Goal: Task Accomplishment & Management: Manage account settings

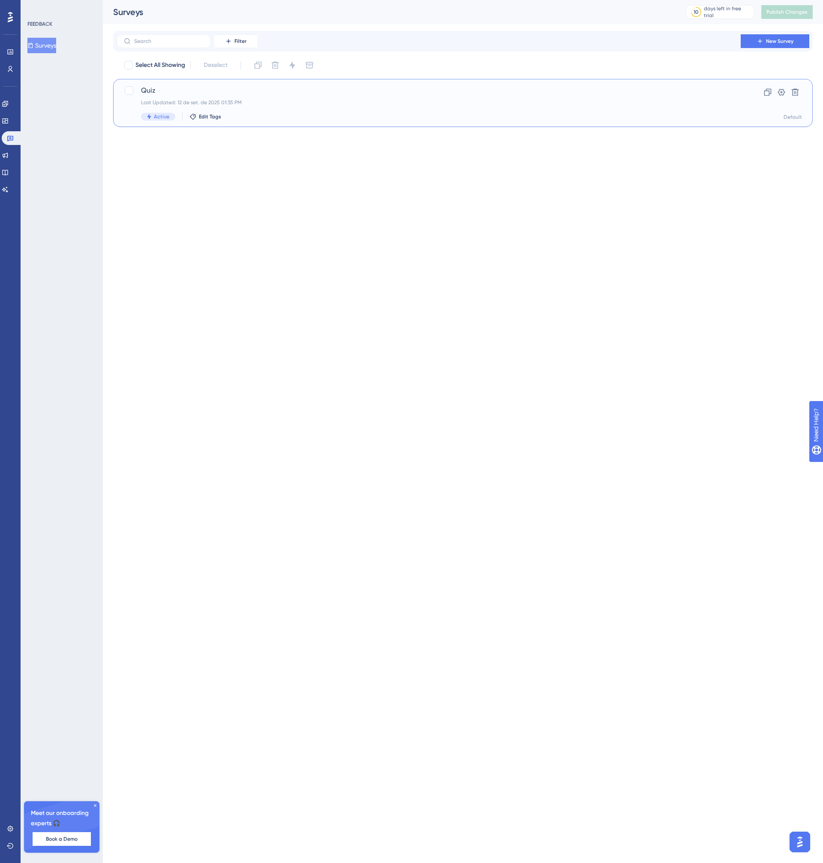
click at [271, 118] on div "Active Edit Tags" at bounding box center [429, 117] width 576 height 8
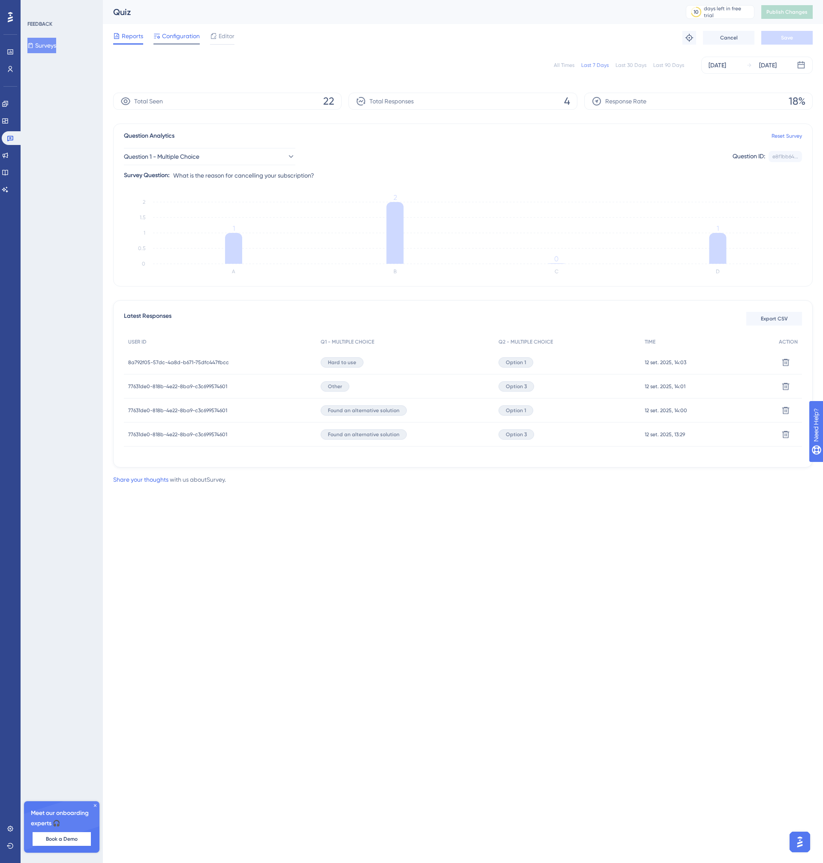
click at [192, 34] on span "Configuration" at bounding box center [181, 36] width 38 height 10
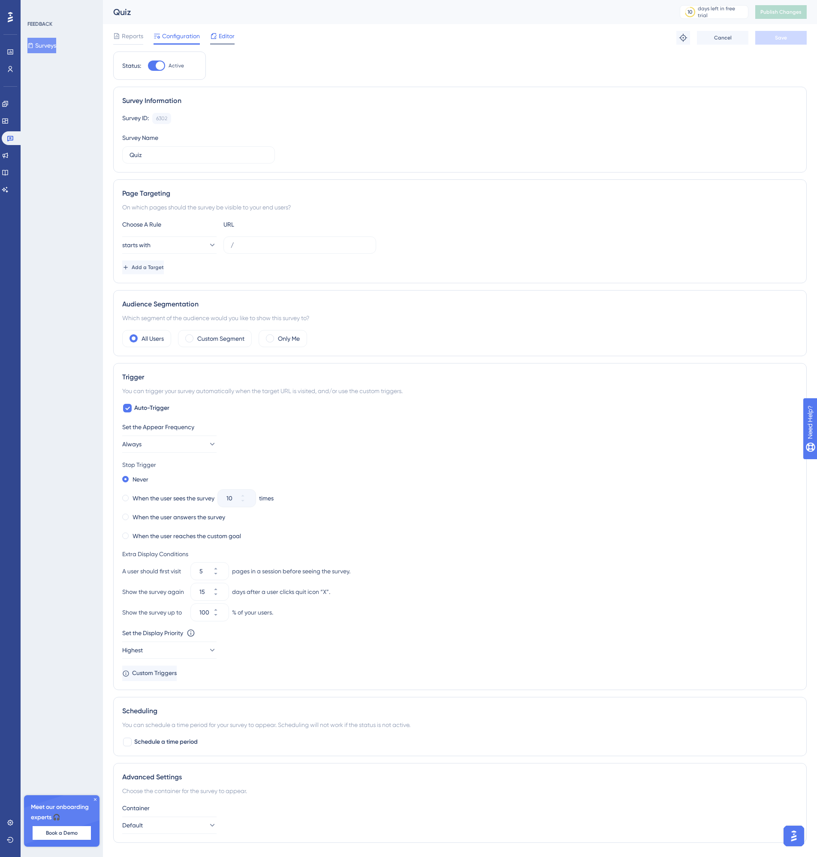
click at [219, 42] on div "Editor" at bounding box center [222, 38] width 24 height 14
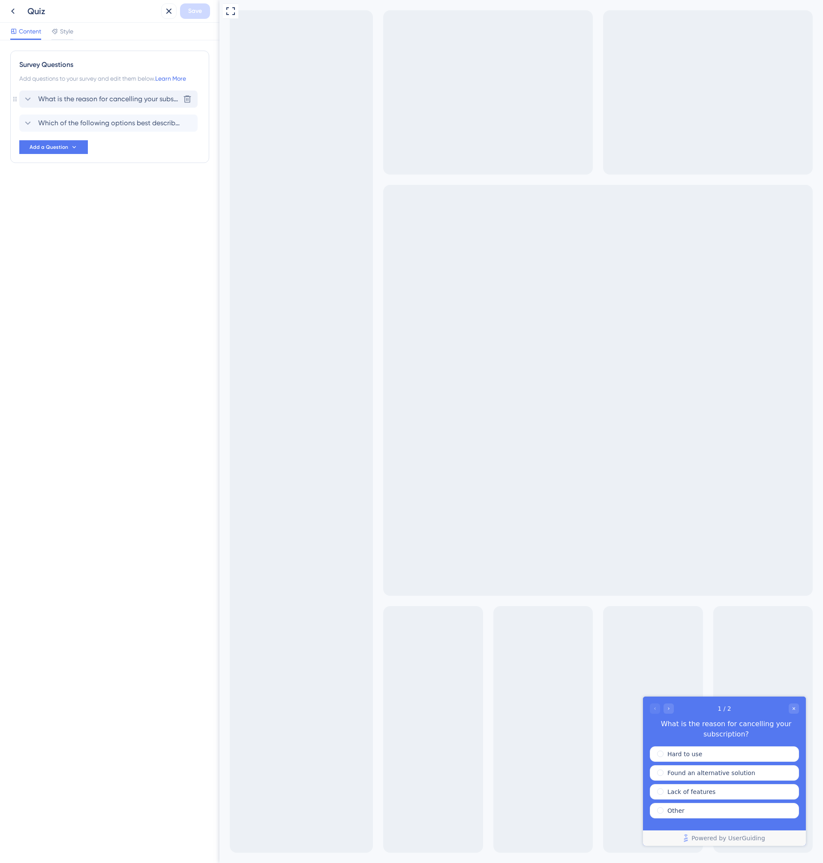
click at [76, 103] on span "What is the reason for cancelling your subscription?" at bounding box center [109, 99] width 142 height 10
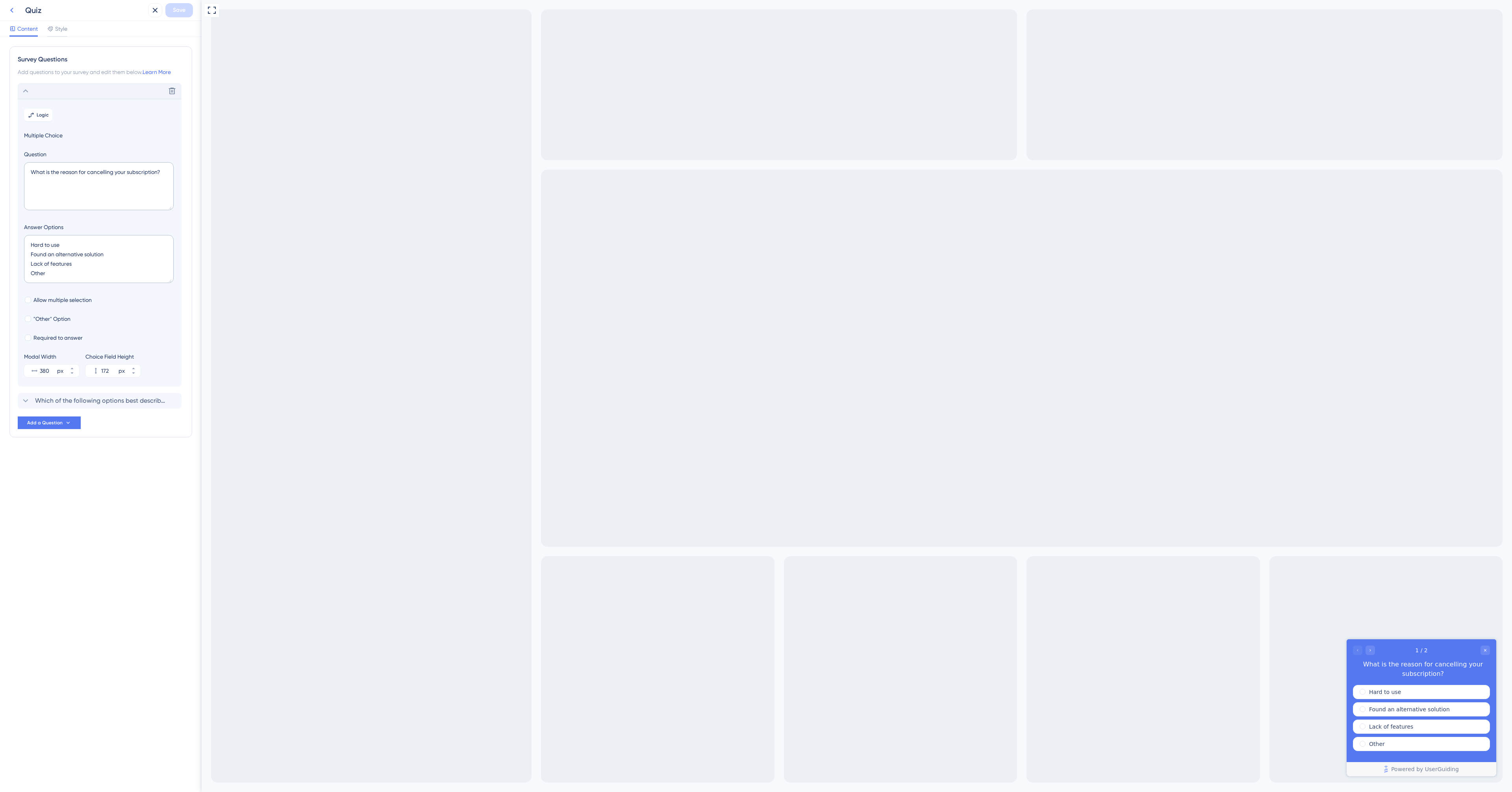
click at [11, 6] on icon at bounding box center [12, 10] width 9 height 9
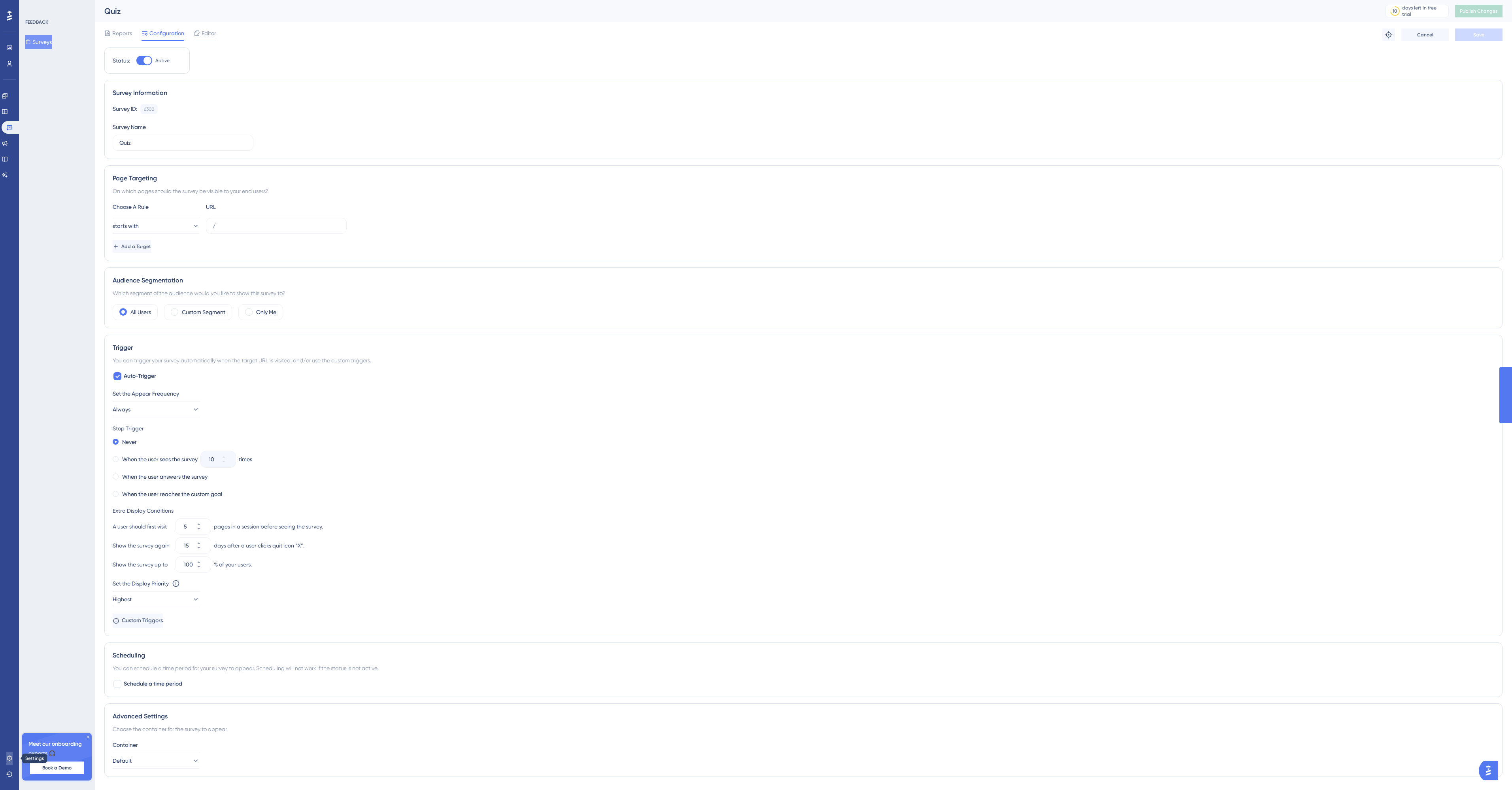
click at [11, 756] on icon at bounding box center [9, 758] width 6 height 6
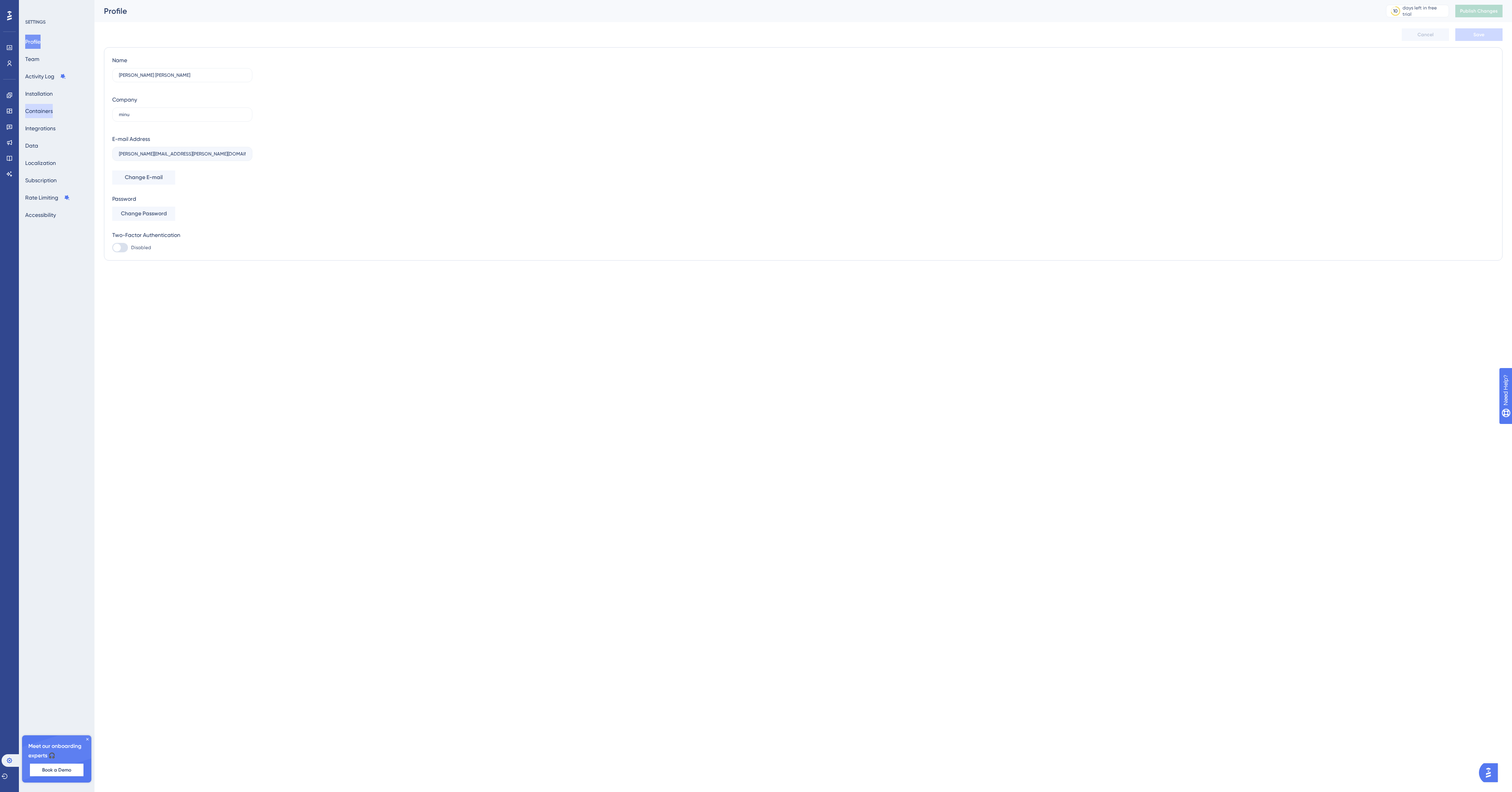
click at [49, 107] on button "Containers" at bounding box center [39, 110] width 28 height 14
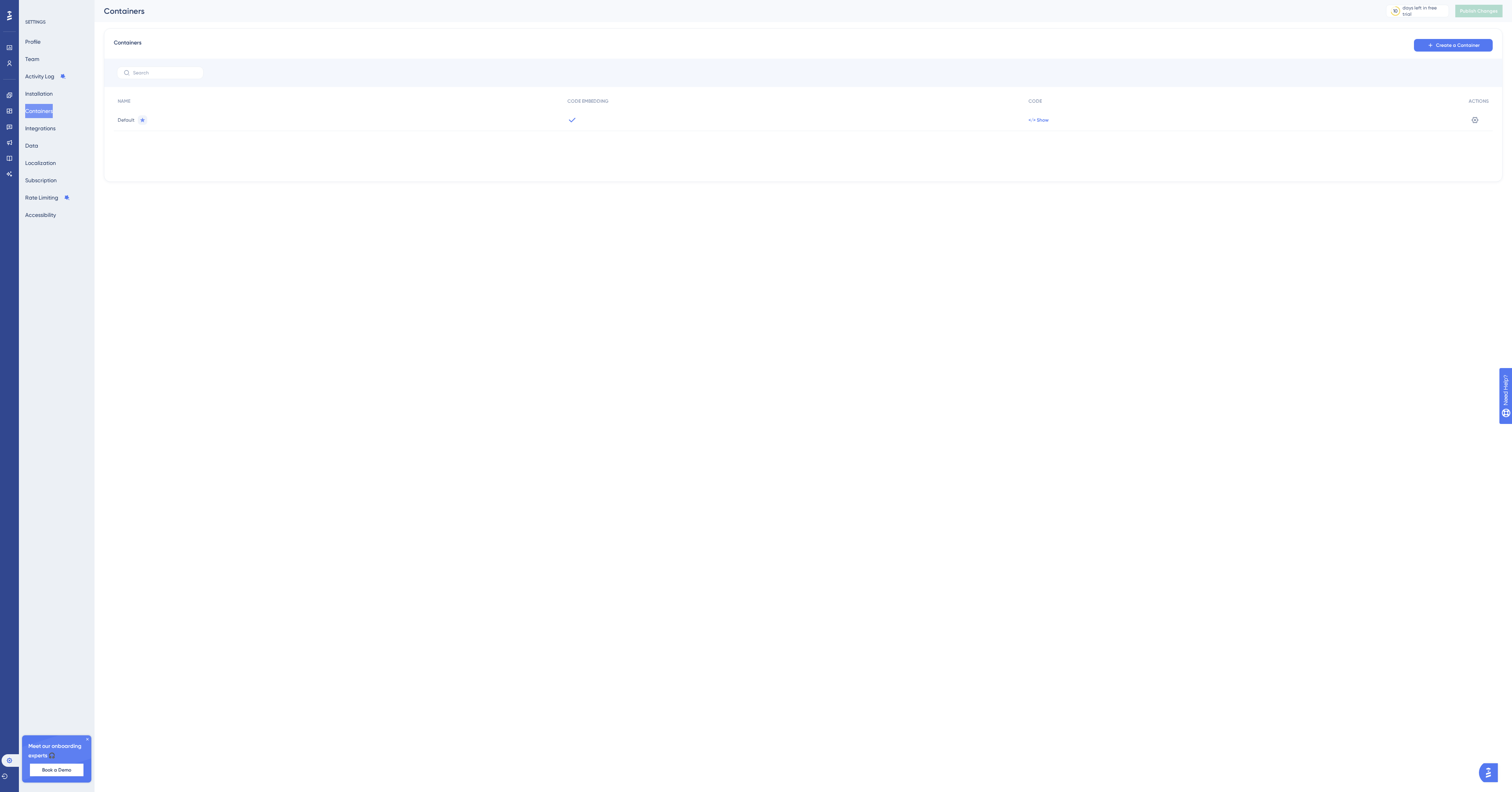
click at [756, 118] on span "</> Show" at bounding box center [1038, 119] width 20 height 6
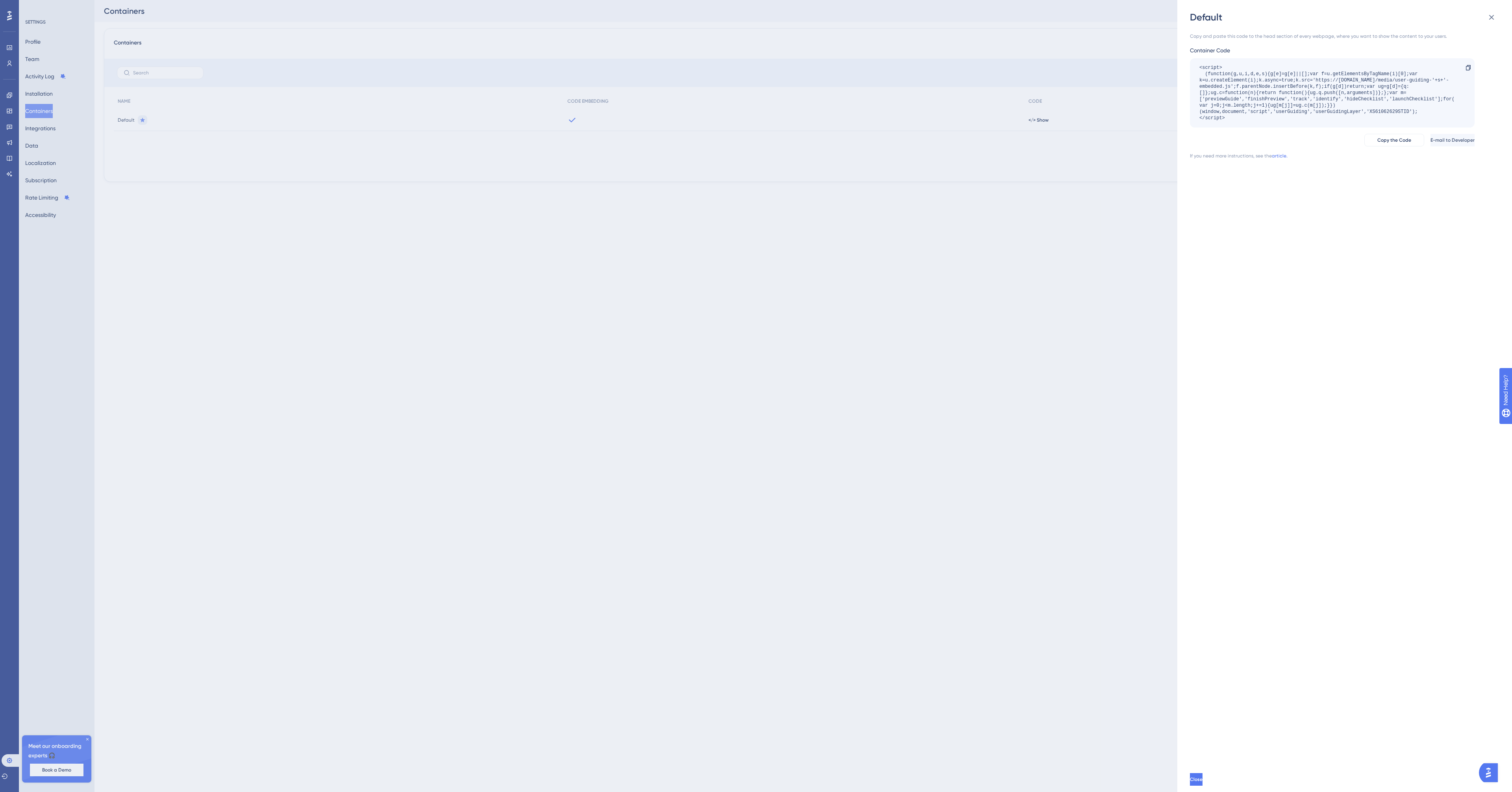
click at [151, 139] on div "Default Copy and paste this code to the head section of every webpage, where yo…" at bounding box center [756, 396] width 1512 height 792
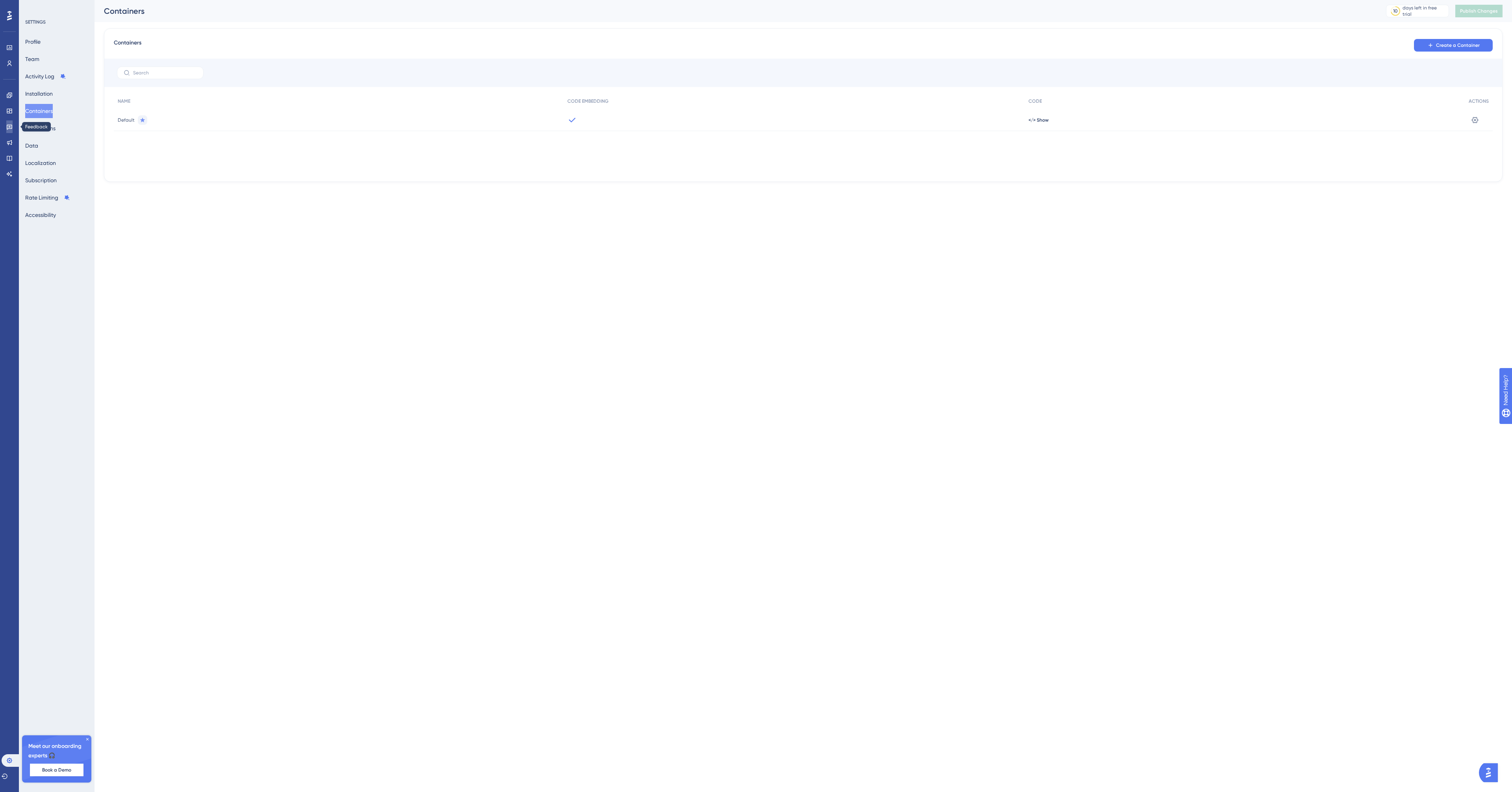
click at [11, 122] on link at bounding box center [9, 127] width 6 height 13
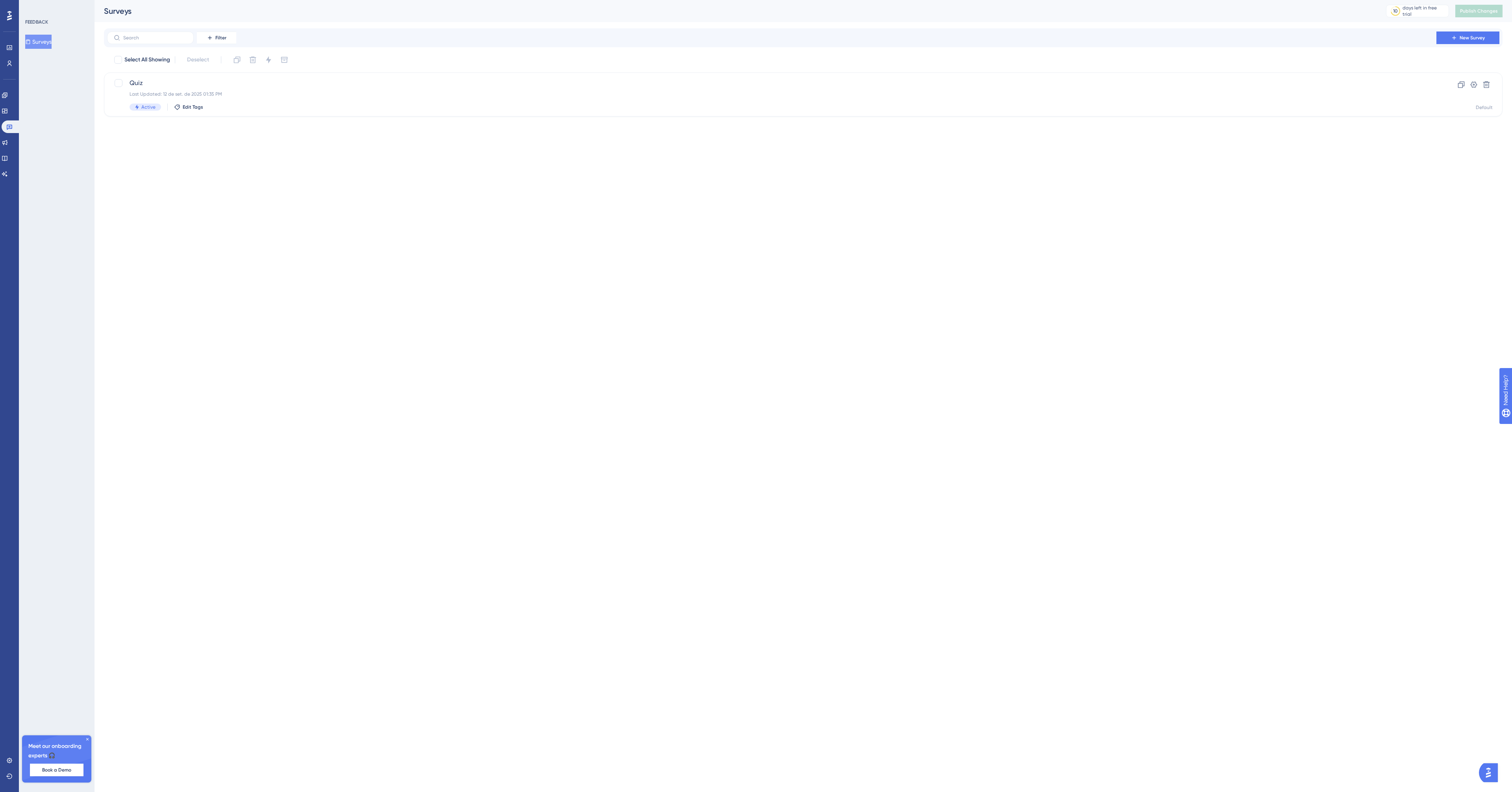
click at [45, 44] on button "Surveys" at bounding box center [38, 41] width 27 height 14
click at [213, 97] on div "Quiz Last Updated: 12 de set. de 2025 01:35 PM Active Edit Tags" at bounding box center [771, 94] width 1284 height 32
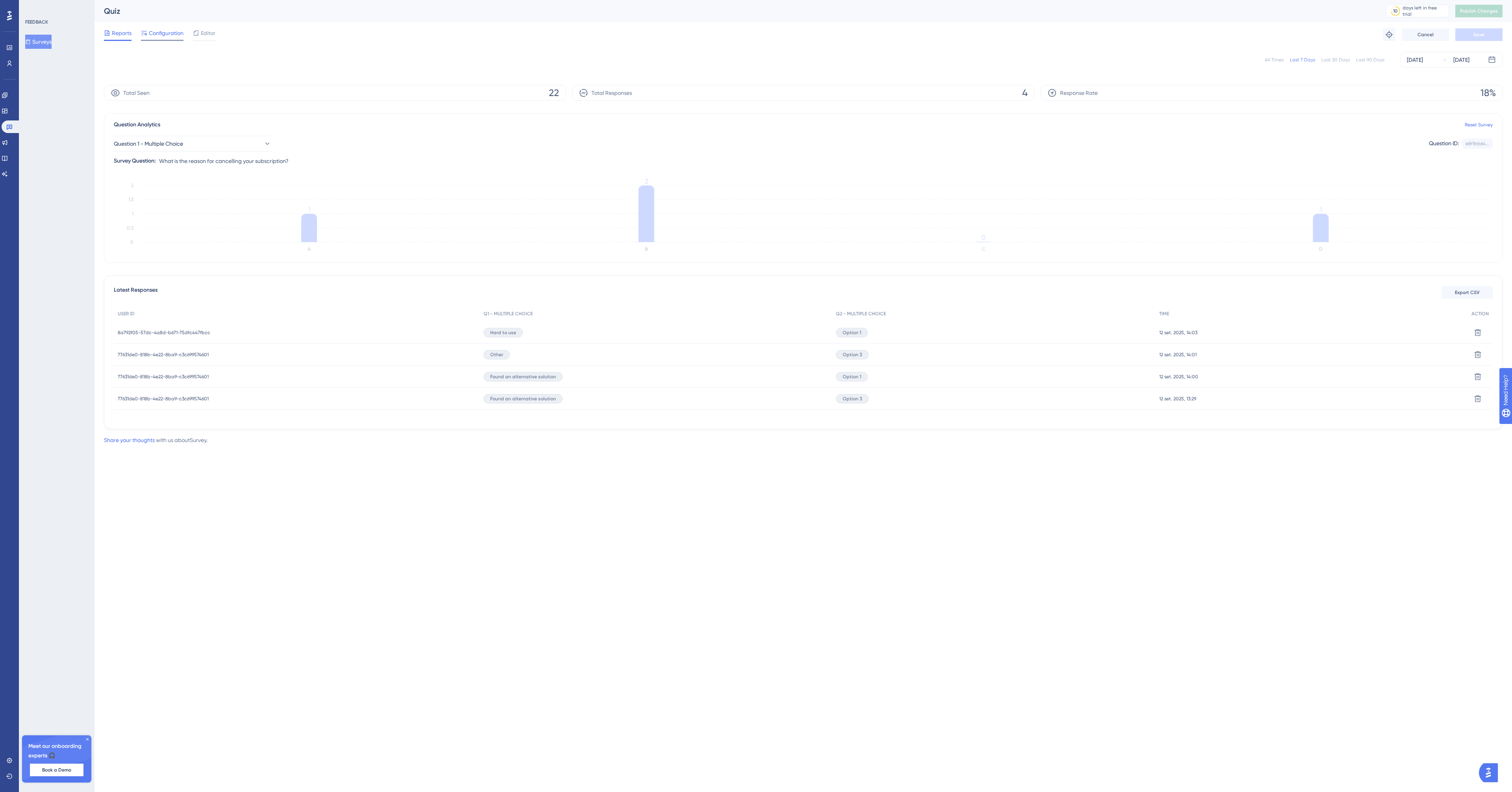
click at [160, 36] on span "Configuration" at bounding box center [166, 33] width 35 height 9
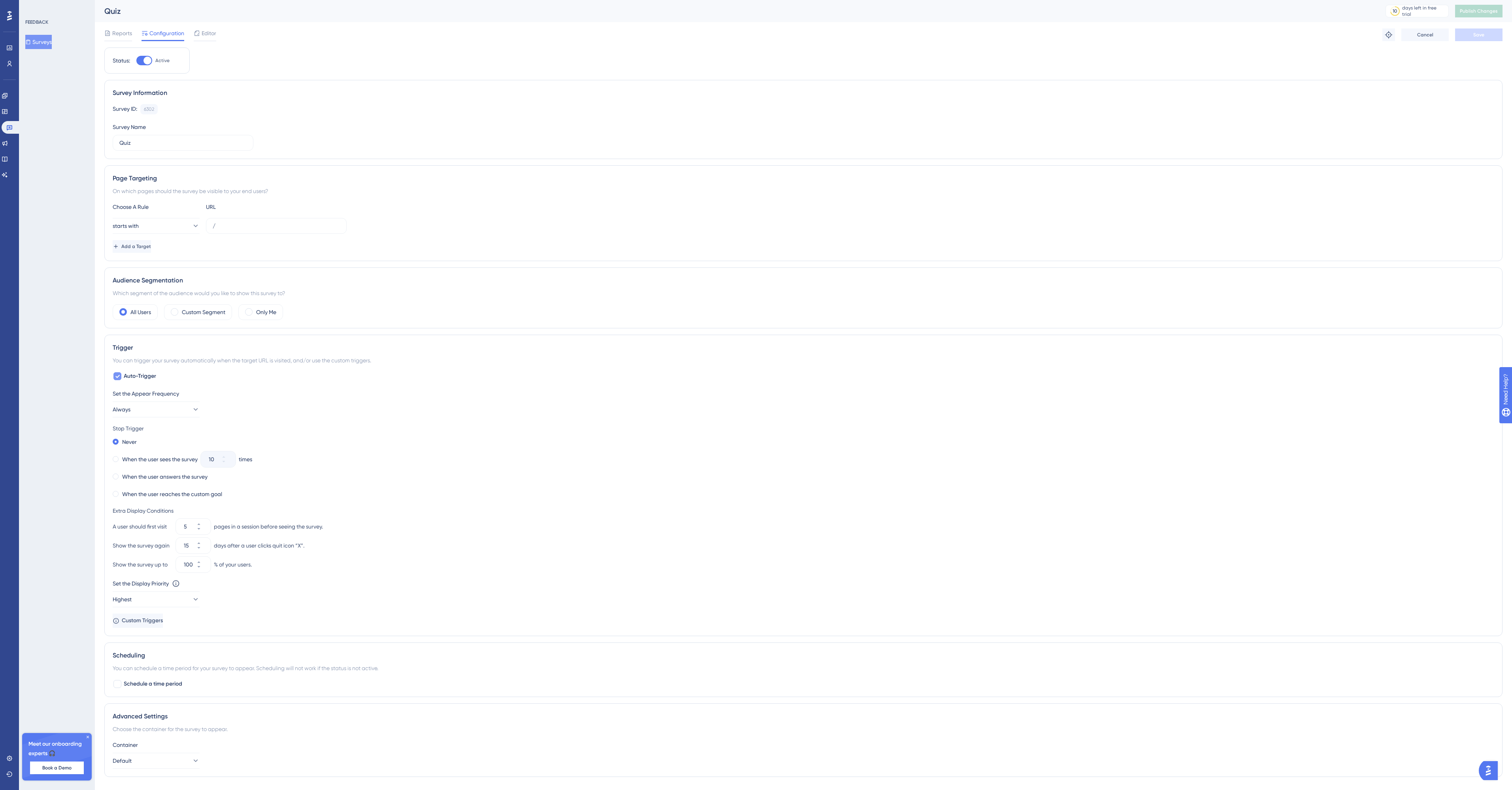
click at [119, 376] on icon at bounding box center [117, 376] width 5 height 3
checkbox input "false"
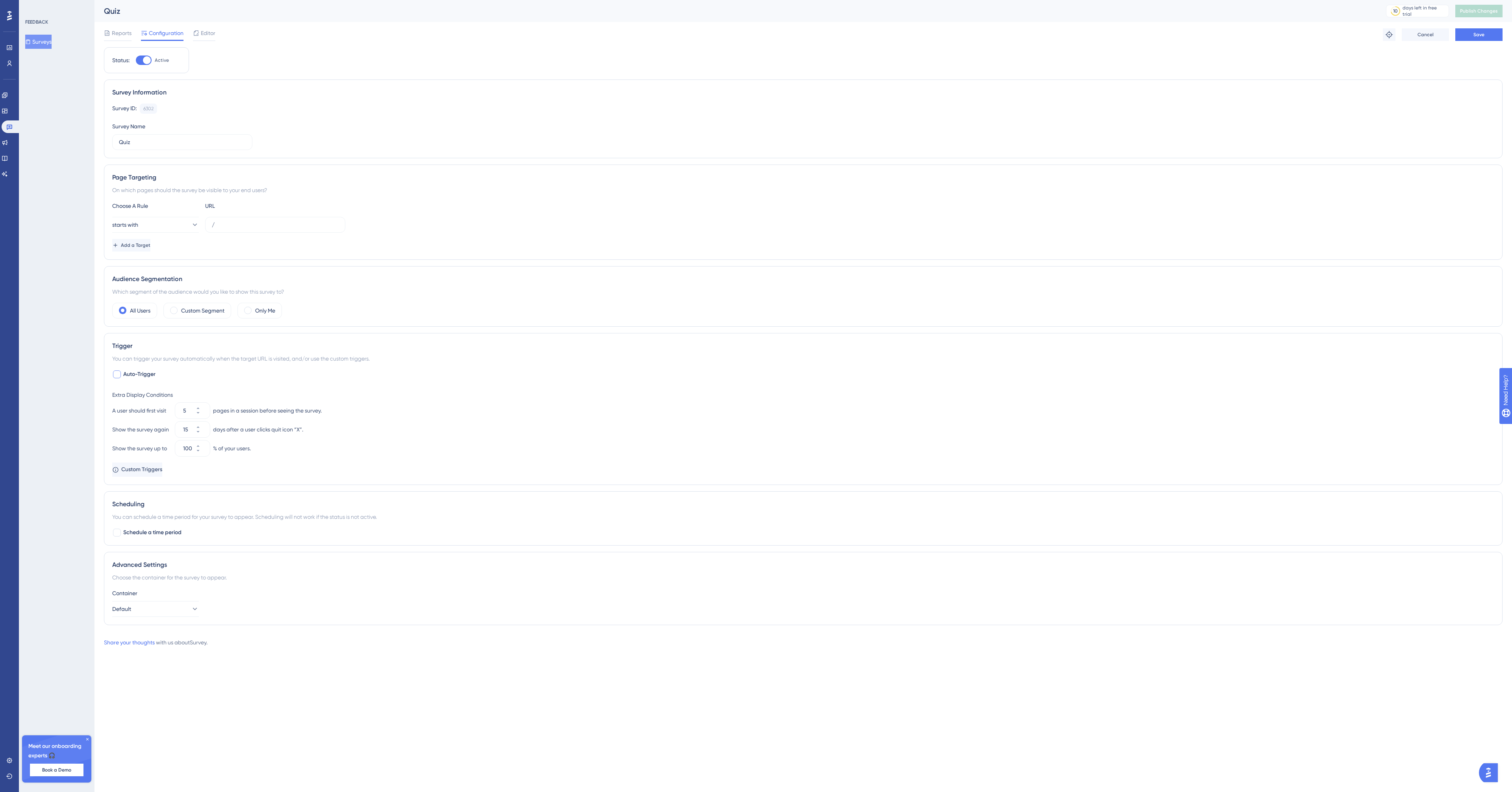
click at [37, 410] on div "FEEDBACK Surveys Meet our onboarding experts 🎧 Book a Demo Upgrade Plan" at bounding box center [57, 396] width 75 height 792
click at [756, 39] on button "Save" at bounding box center [1478, 35] width 47 height 13
click at [756, 8] on span "Publish Changes" at bounding box center [1478, 11] width 38 height 6
click at [11, 761] on icon at bounding box center [9, 760] width 6 height 6
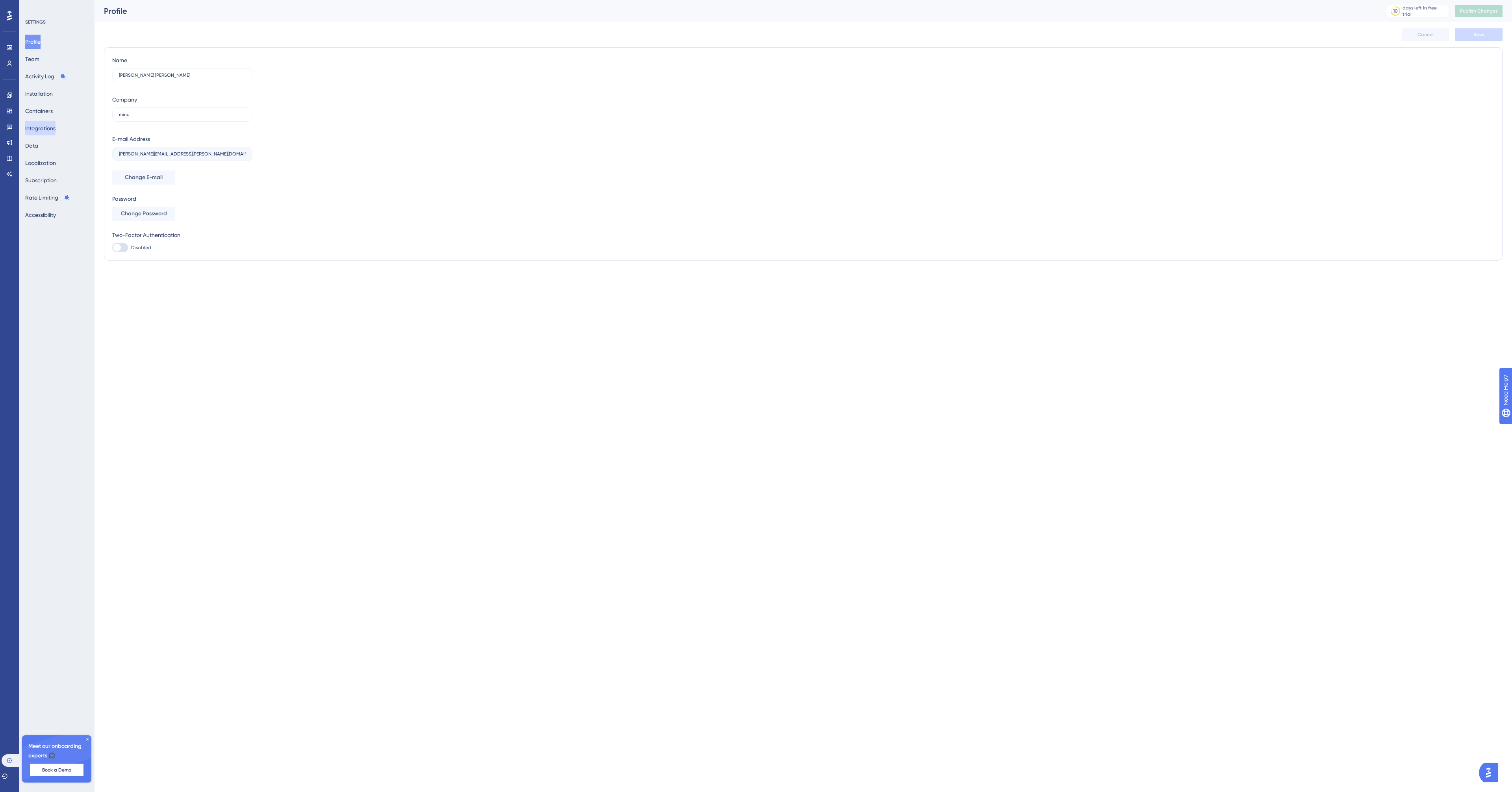
click at [40, 132] on button "Integrations" at bounding box center [39, 128] width 30 height 14
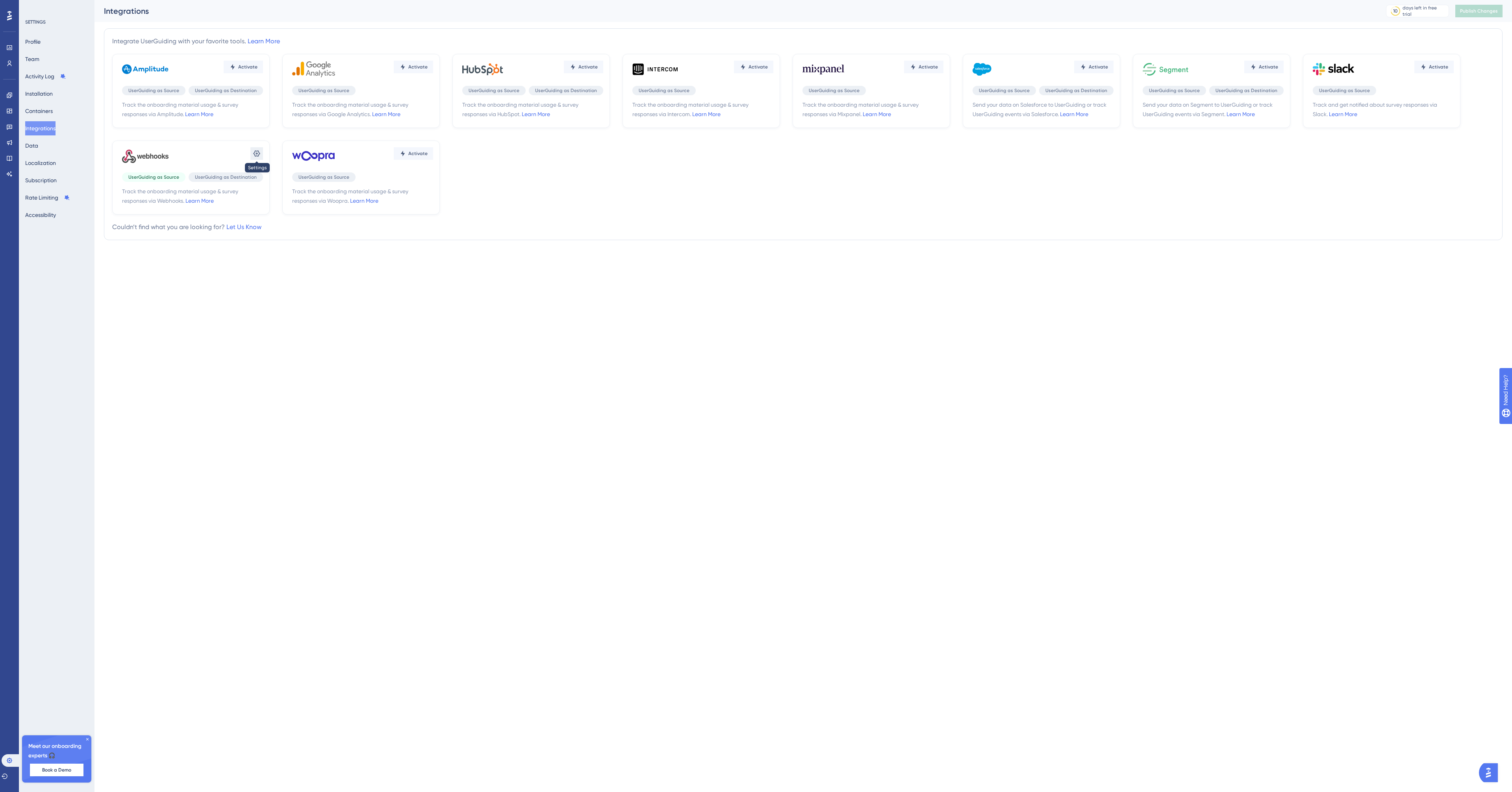
click at [254, 155] on icon at bounding box center [256, 153] width 8 height 8
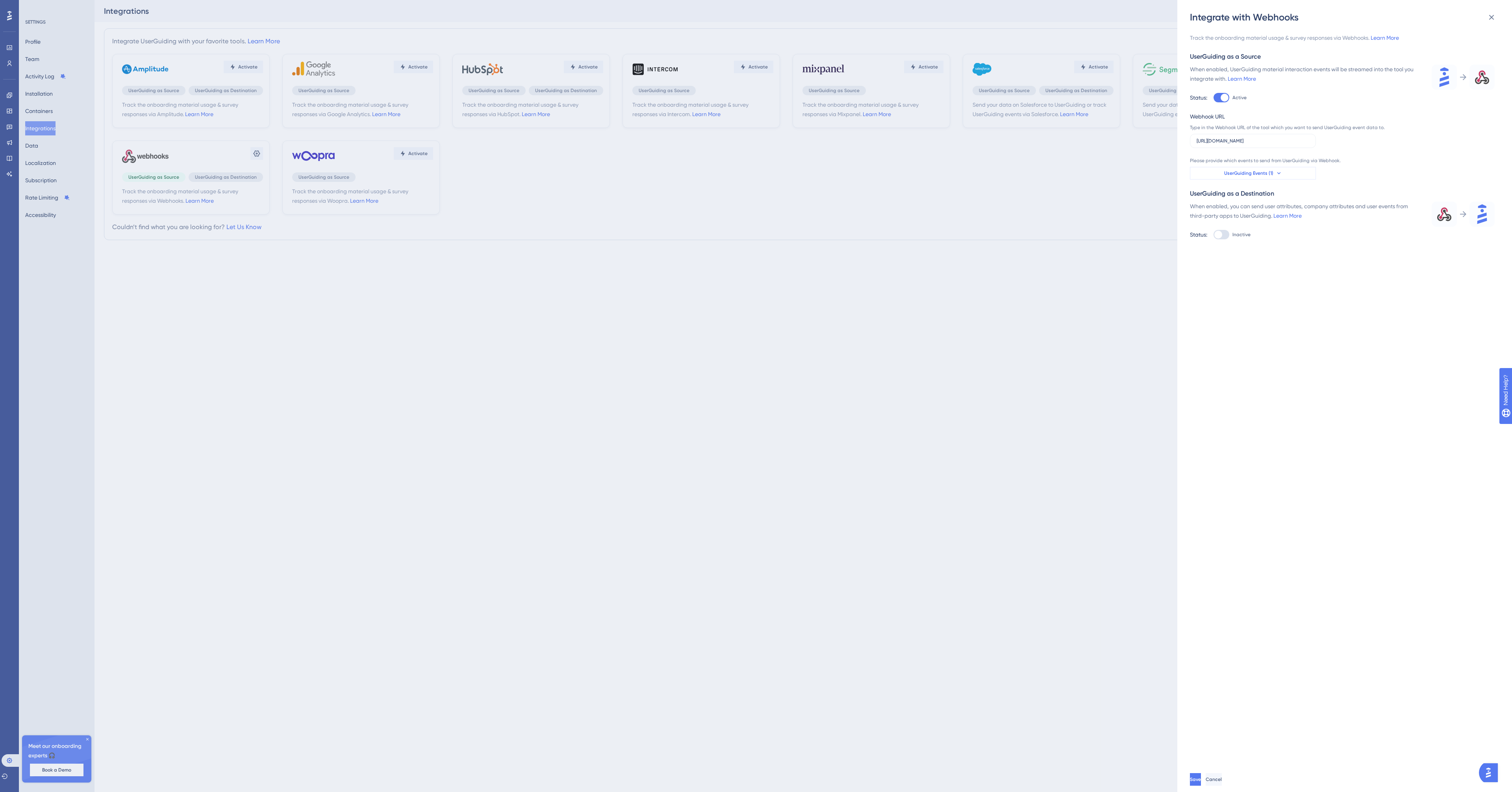
click at [756, 173] on icon at bounding box center [1279, 173] width 6 height 6
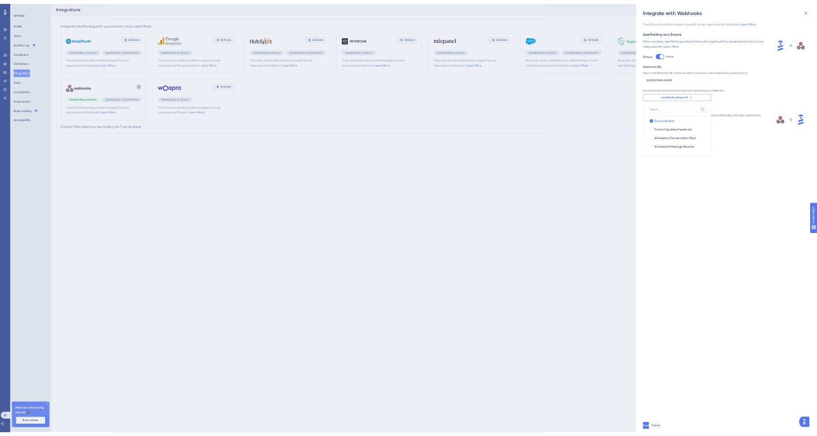
scroll to position [175, 0]
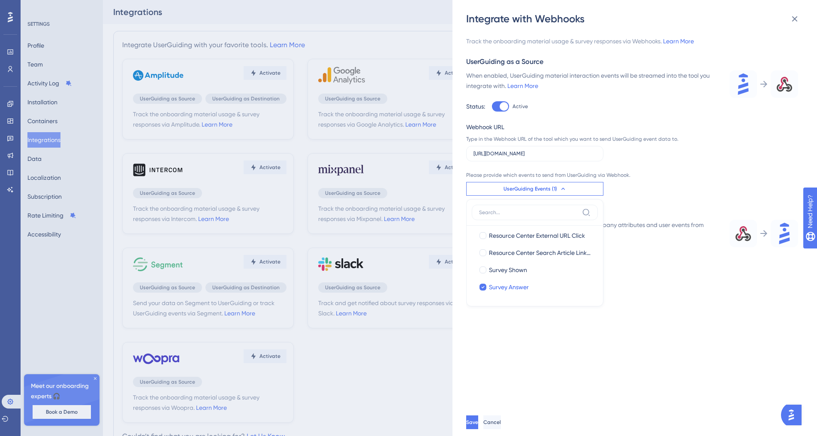
click at [84, 121] on div "Integrate with Webhooks Track the onboarding material usage & survey responses …" at bounding box center [408, 218] width 817 height 436
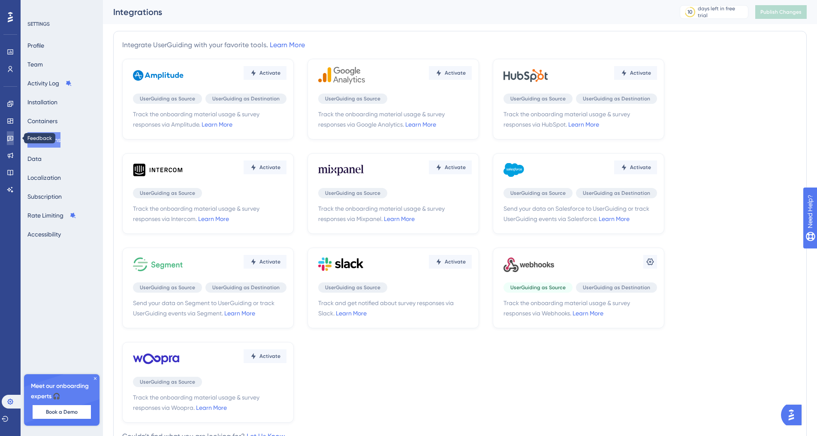
click at [10, 142] on link at bounding box center [10, 138] width 7 height 14
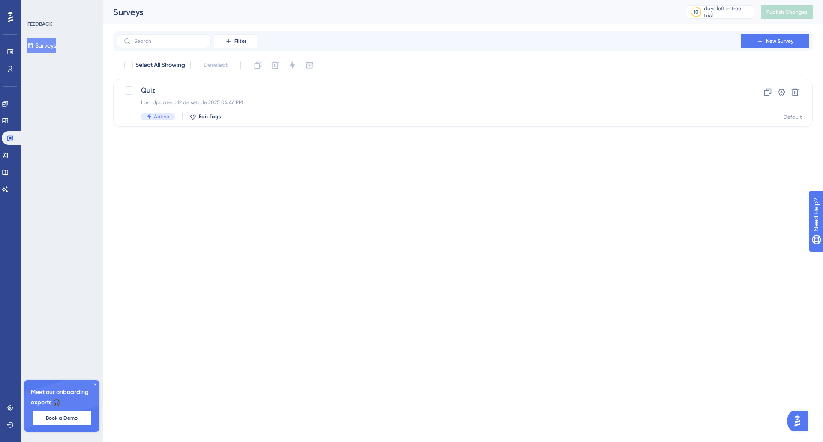
click at [50, 49] on button "Surveys" at bounding box center [41, 45] width 29 height 15
click at [338, 113] on div "Active Edit Tags" at bounding box center [429, 117] width 576 height 8
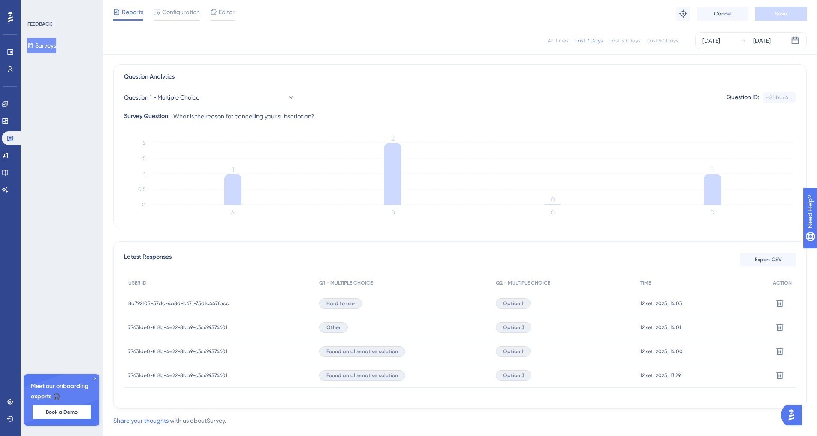
scroll to position [73, 0]
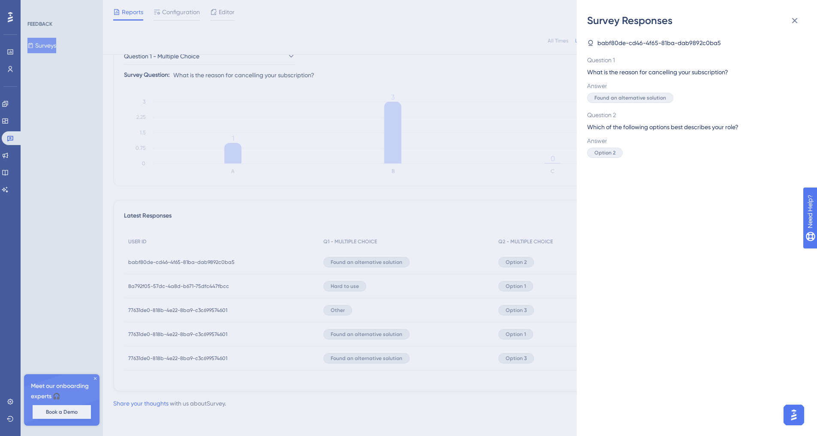
click at [243, 268] on div "Survey Responses babf80de-cd46-4f65-81ba-dab9892c0ba5 Question 1 What is the re…" at bounding box center [408, 218] width 817 height 436
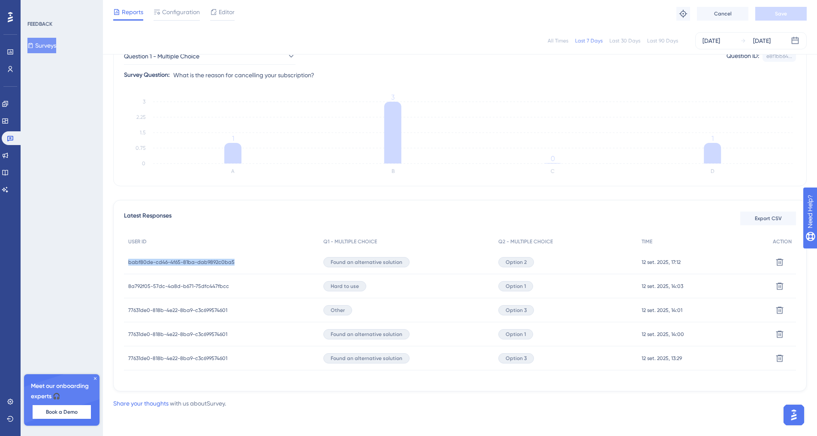
drag, startPoint x: 241, startPoint y: 263, endPoint x: 124, endPoint y: 262, distance: 116.7
click at [124, 262] on div "babf80de-cd46-4f65-81ba-dab9892c0ba5 babf80de-cd46-4f65-81ba-dab9892c0ba5" at bounding box center [221, 262] width 195 height 24
